Goal: Navigation & Orientation: Go to known website

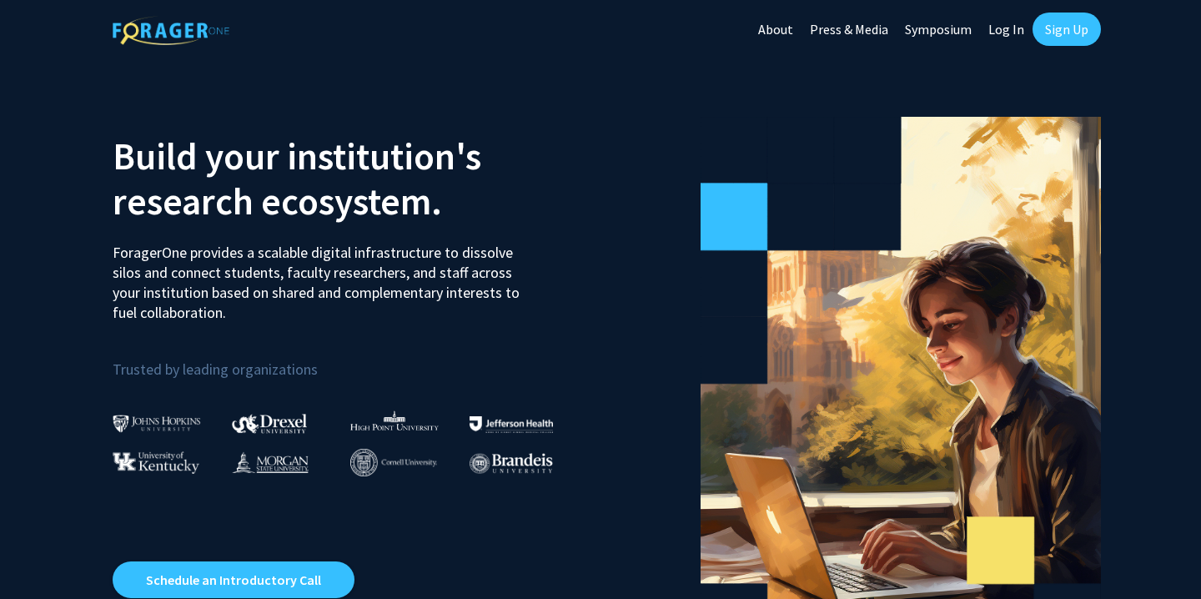
click at [1001, 29] on link "Log In" at bounding box center [1006, 29] width 53 height 58
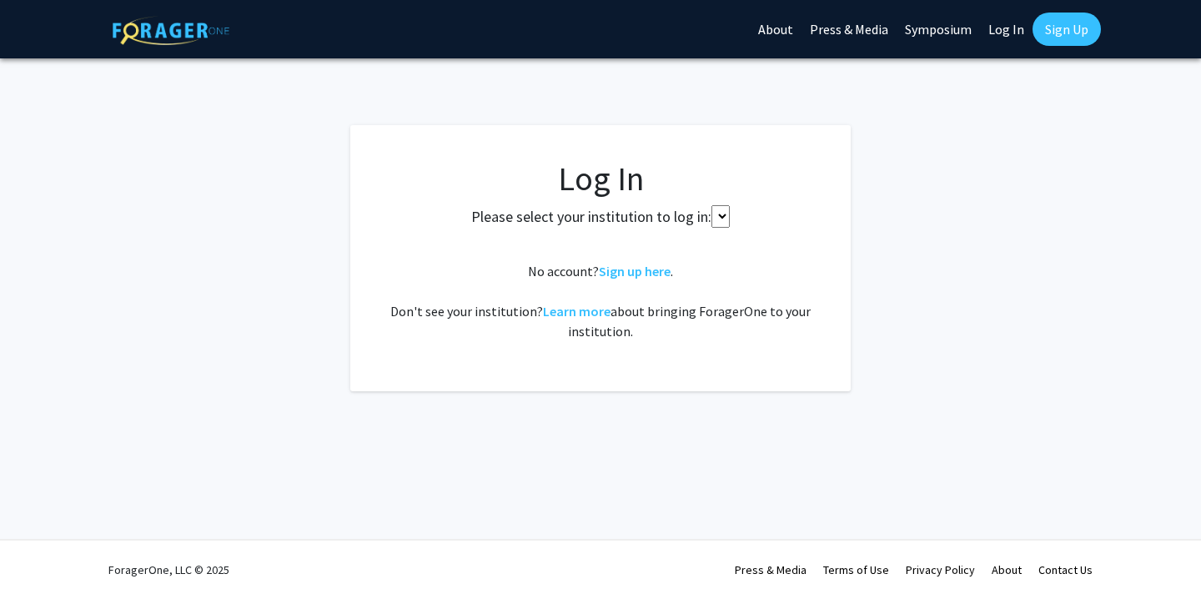
select select
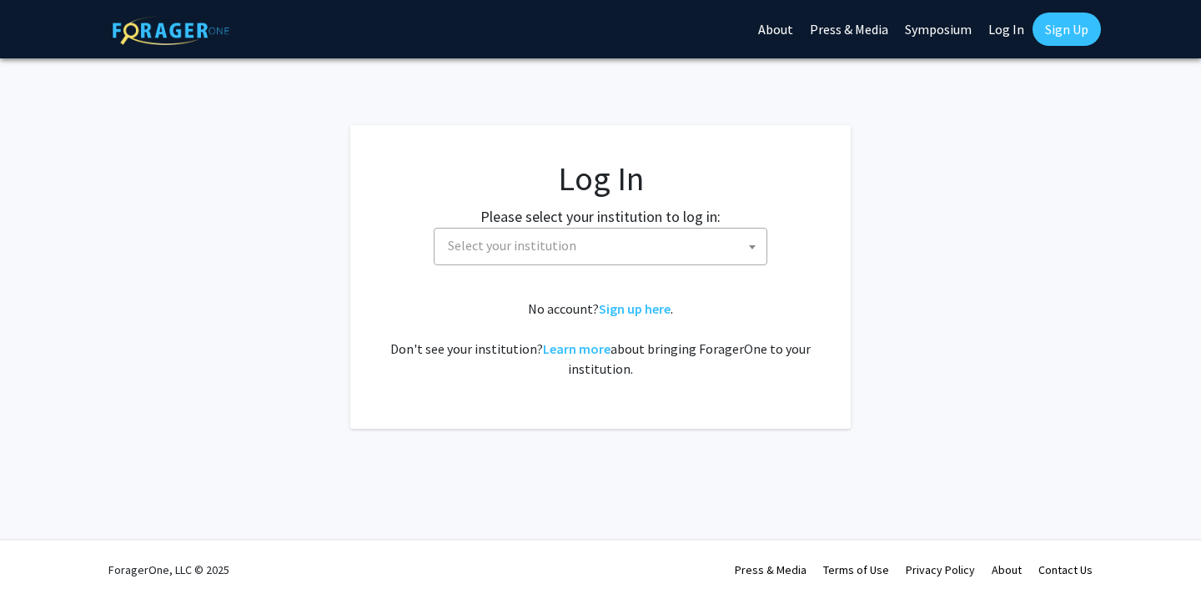
click at [644, 261] on span "Select your institution" at bounding box center [603, 245] width 325 height 34
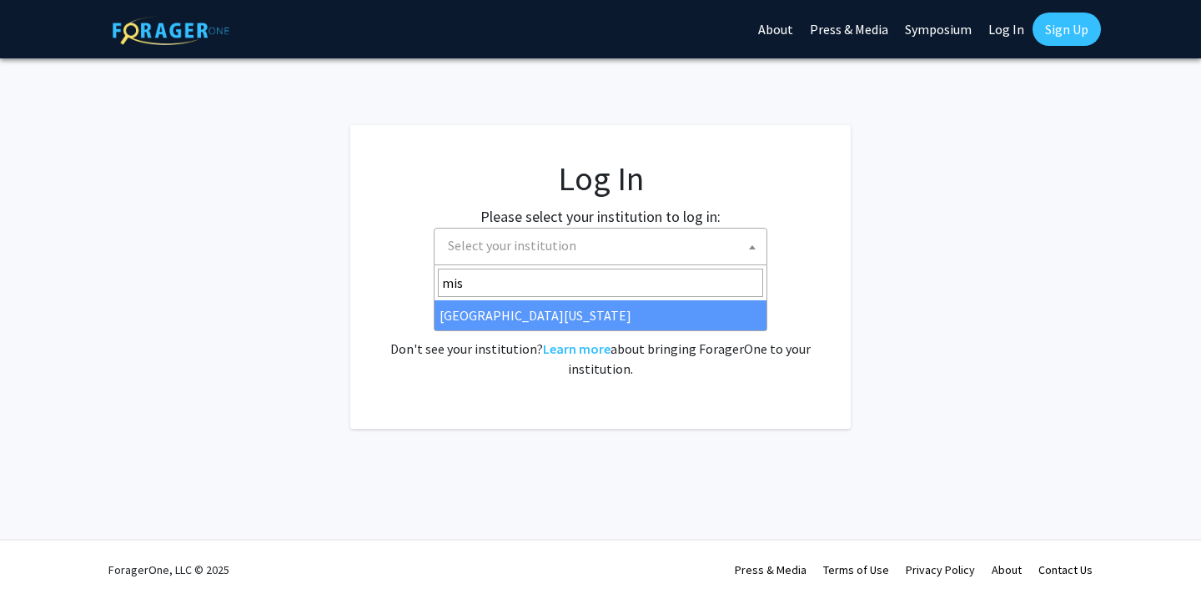
type input "miss"
select select "33"
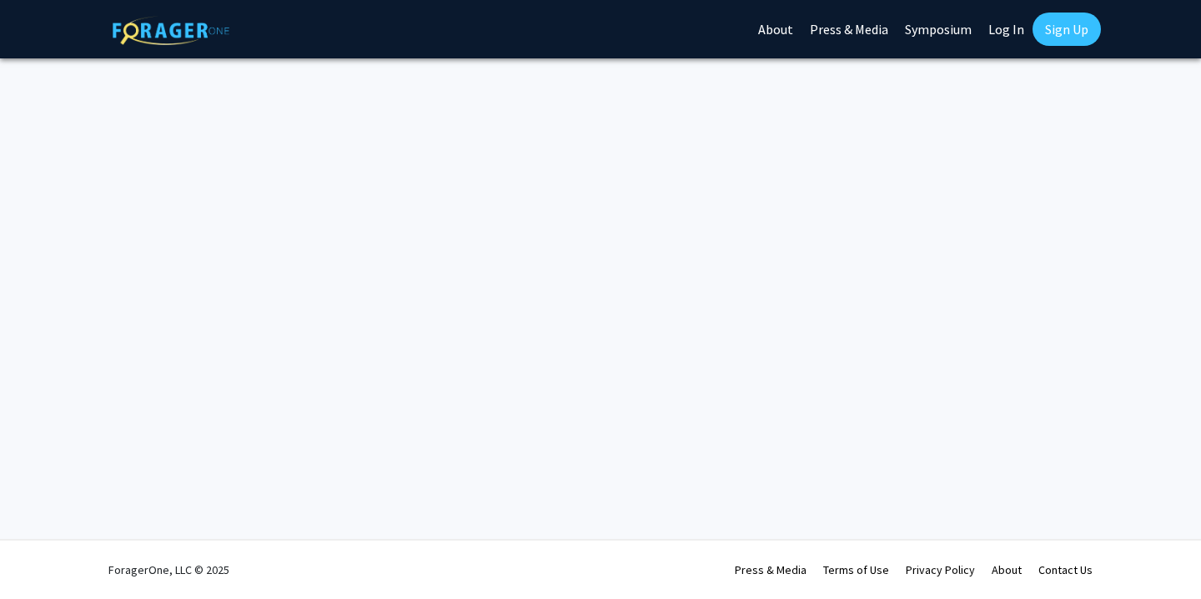
click at [1003, 21] on link "Log In" at bounding box center [1006, 29] width 53 height 58
click at [1003, 26] on link "Log In" at bounding box center [1006, 29] width 53 height 58
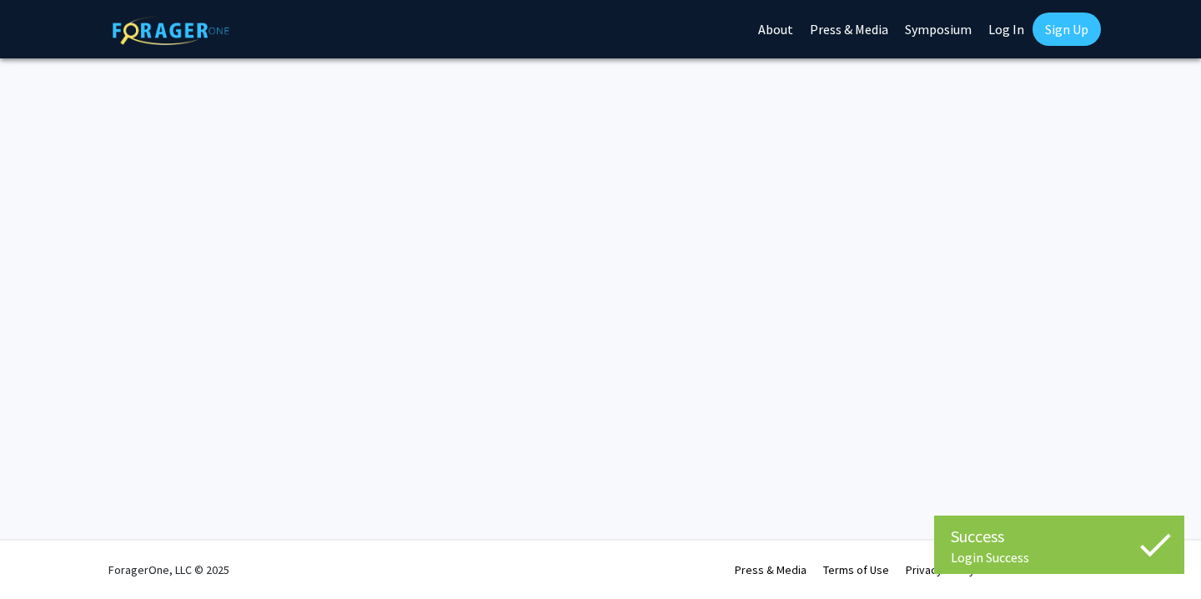
click at [70, 62] on div "Success Login Success Login Success Skip navigation About Press & Media Symposi…" at bounding box center [600, 299] width 1201 height 599
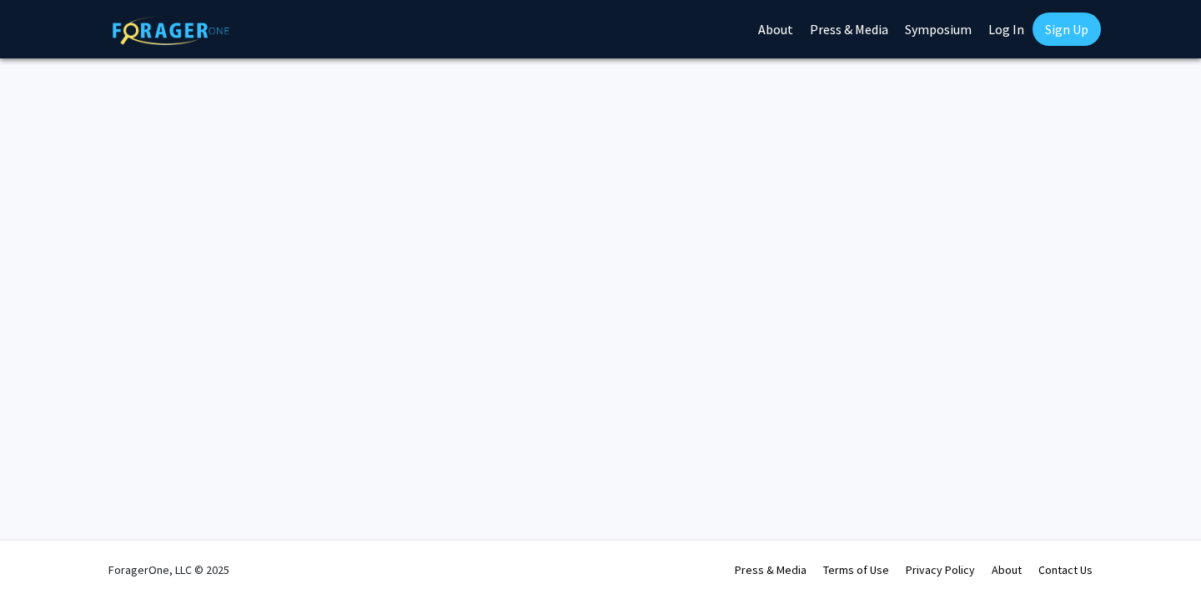
click at [183, 32] on img at bounding box center [171, 30] width 117 height 29
click at [183, 36] on img at bounding box center [171, 30] width 117 height 29
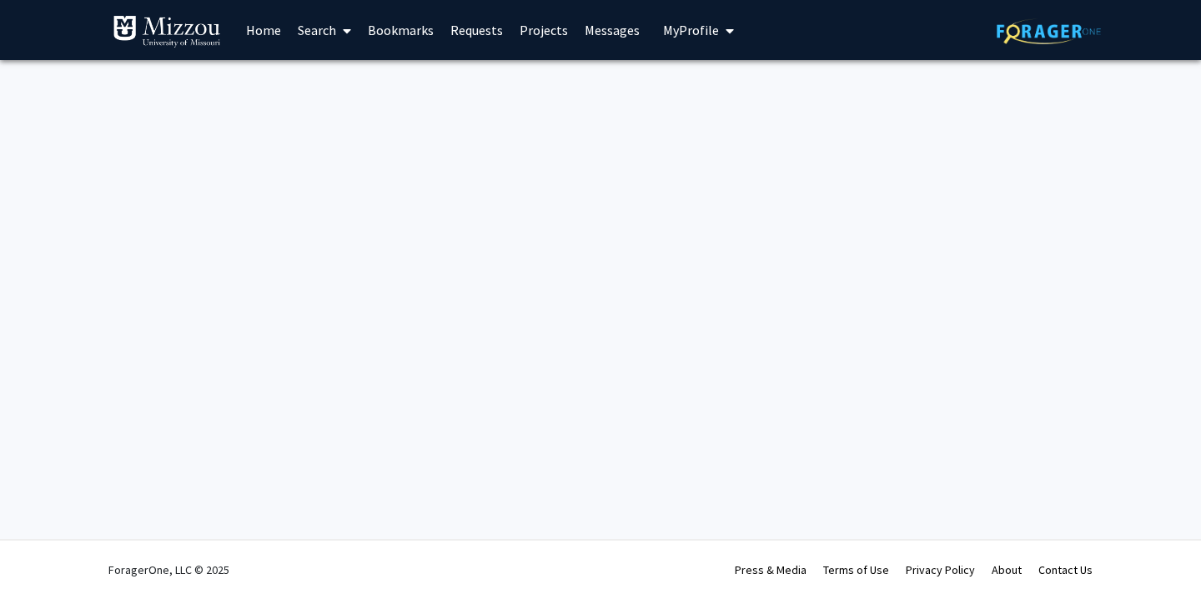
click at [33, 28] on div "Skip navigation Home Search Bookmarks Requests Projects Messages My Profile [PE…" at bounding box center [600, 30] width 1201 height 60
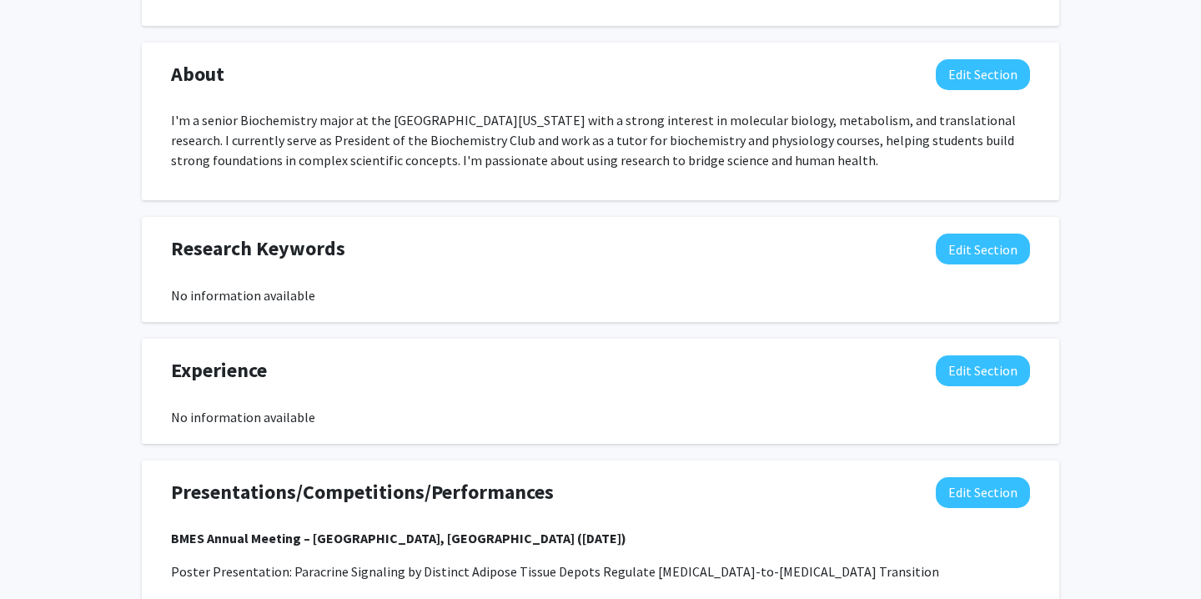
scroll to position [754, 0]
